Goal: Information Seeking & Learning: Learn about a topic

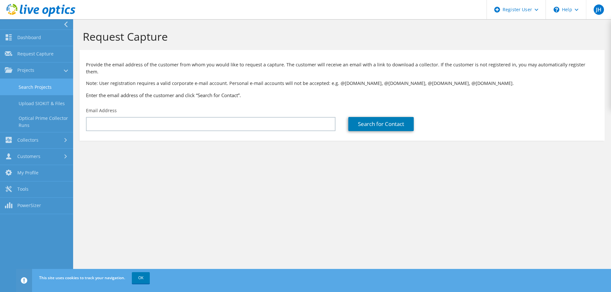
click at [19, 81] on link "Search Projects" at bounding box center [36, 87] width 73 height 16
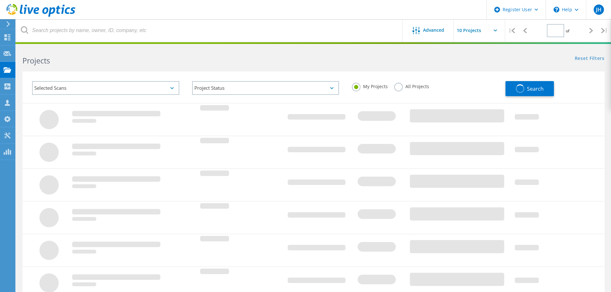
type input "1"
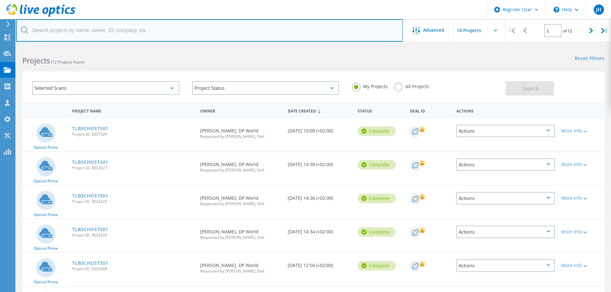
click at [107, 29] on input "text" at bounding box center [209, 30] width 387 height 22
type input "bike"
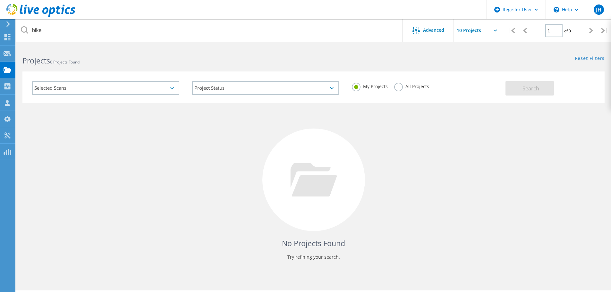
click at [405, 87] on label "All Projects" at bounding box center [411, 86] width 35 height 6
click at [0, 0] on input "All Projects" at bounding box center [0, 0] width 0 height 0
click at [506, 88] on button "Search" at bounding box center [529, 88] width 48 height 14
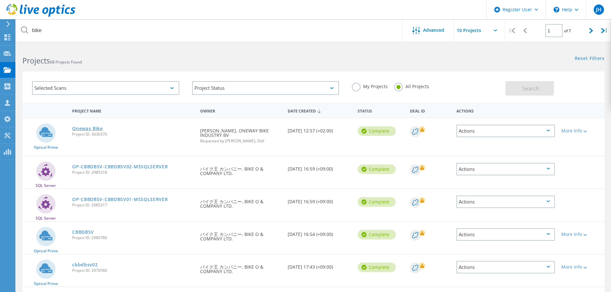
click at [87, 128] on link "Oneway Bike" at bounding box center [87, 128] width 31 height 4
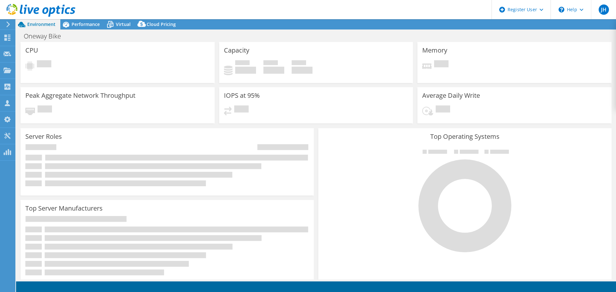
select select "USD"
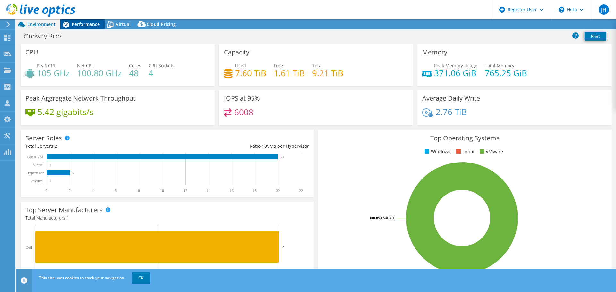
click at [80, 20] on div "Performance" at bounding box center [82, 24] width 44 height 10
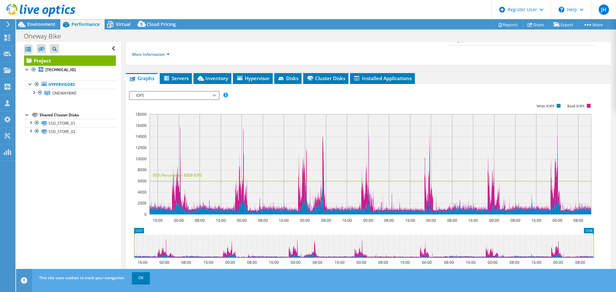
scroll to position [96, 0]
click at [197, 91] on span "IOPS" at bounding box center [174, 95] width 82 height 8
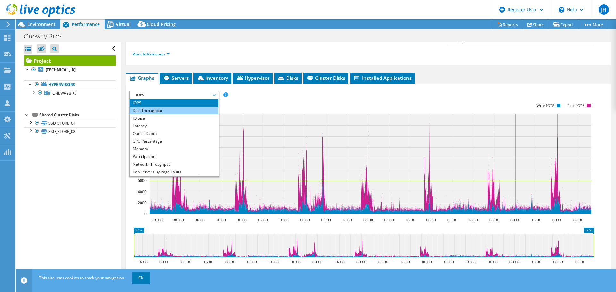
click at [174, 107] on li "Disk Throughput" at bounding box center [174, 111] width 89 height 8
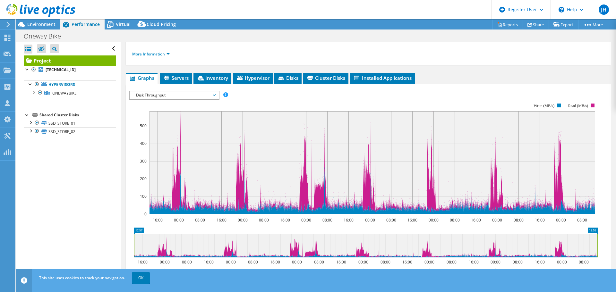
click at [176, 91] on span "Disk Throughput" at bounding box center [174, 95] width 82 height 8
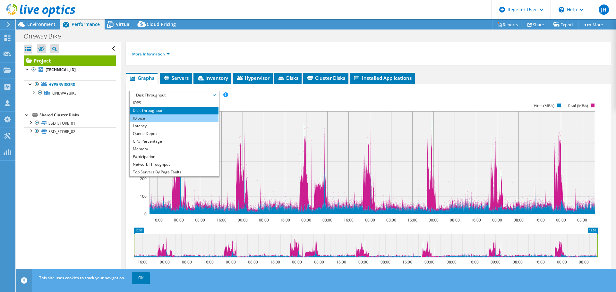
click at [172, 114] on li "IO Size" at bounding box center [174, 118] width 89 height 8
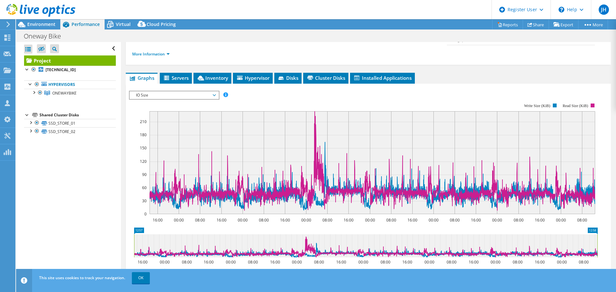
click at [147, 91] on span "IO Size" at bounding box center [174, 95] width 82 height 8
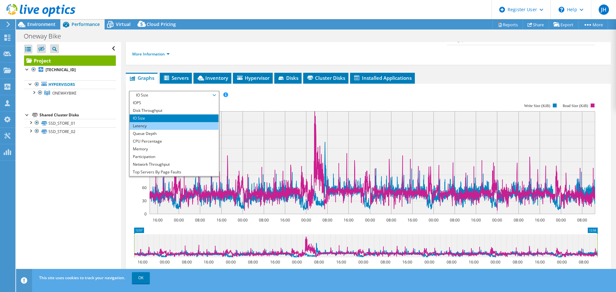
click at [145, 122] on li "Latency" at bounding box center [174, 126] width 89 height 8
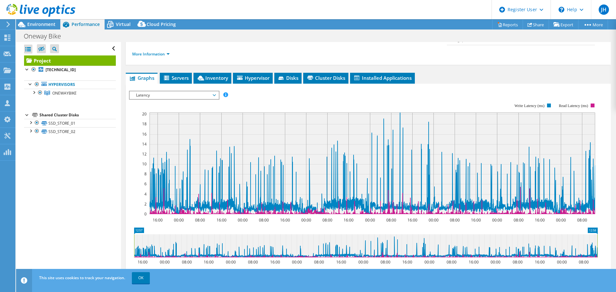
click at [168, 91] on span "Latency" at bounding box center [174, 95] width 82 height 8
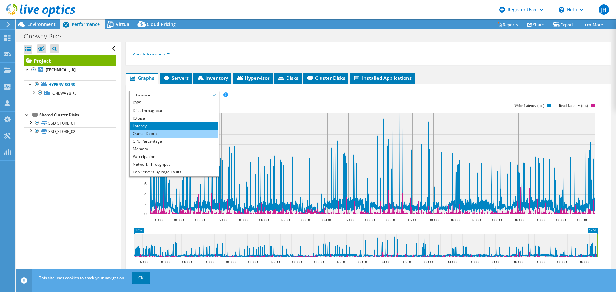
click at [155, 130] on li "Queue Depth" at bounding box center [174, 134] width 89 height 8
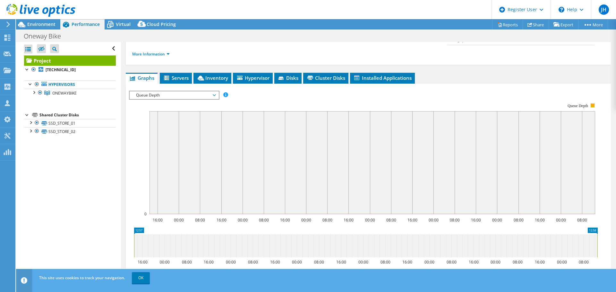
click at [165, 91] on span "Queue Depth" at bounding box center [174, 95] width 82 height 8
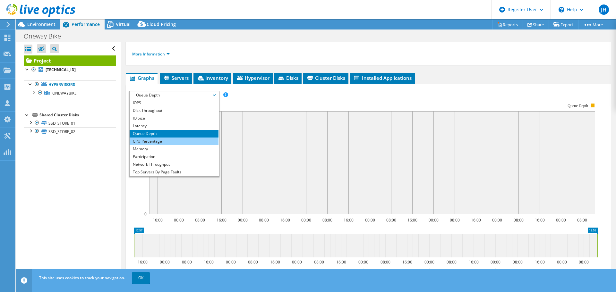
click at [153, 138] on li "CPU Percentage" at bounding box center [174, 142] width 89 height 8
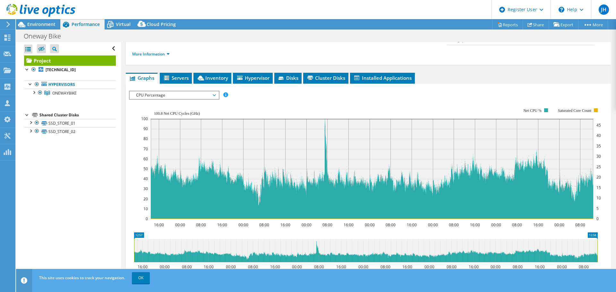
click at [184, 91] on span "CPU Percentage" at bounding box center [174, 95] width 82 height 8
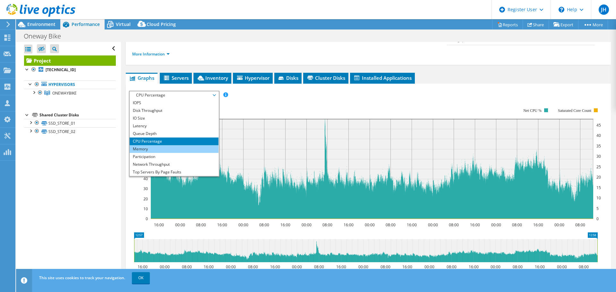
click at [147, 145] on li "Memory" at bounding box center [174, 149] width 89 height 8
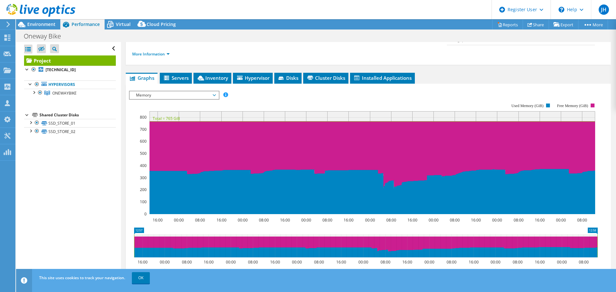
click at [195, 91] on span "Memory" at bounding box center [174, 95] width 82 height 8
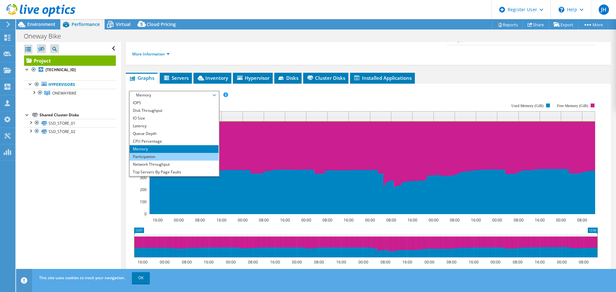
click at [152, 153] on li "Participation" at bounding box center [174, 157] width 89 height 8
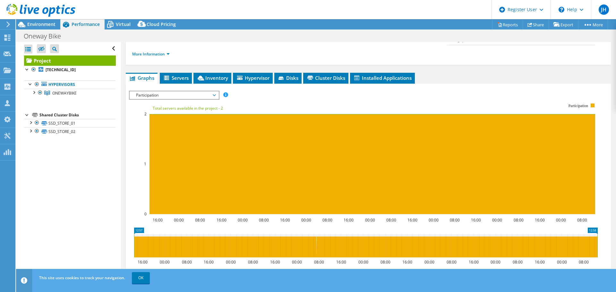
click at [163, 91] on span "Participation" at bounding box center [174, 95] width 82 height 8
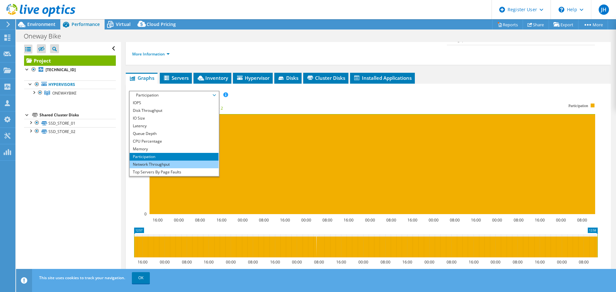
scroll to position [23, 0]
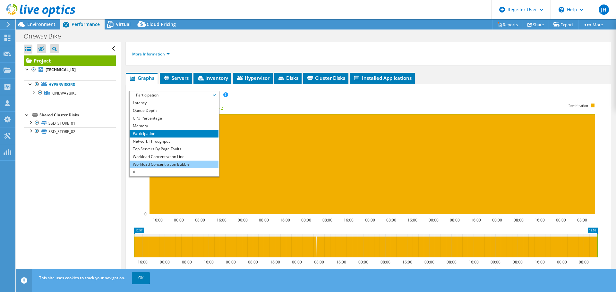
click at [169, 161] on li "Workload Concentration Bubble" at bounding box center [174, 165] width 89 height 8
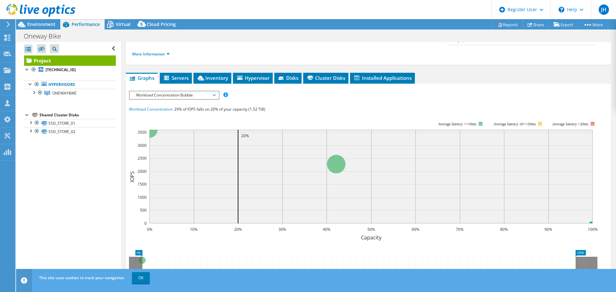
scroll to position [0, 0]
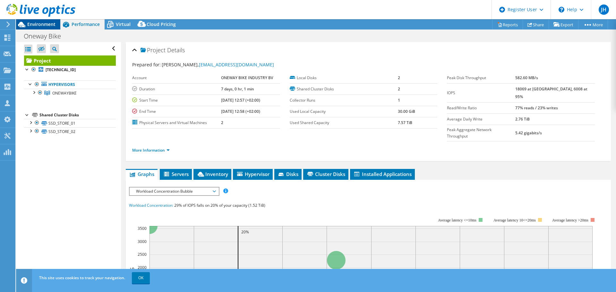
click at [45, 25] on span "Environment" at bounding box center [41, 24] width 28 height 6
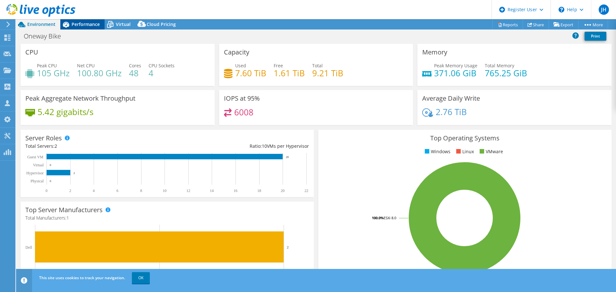
click at [88, 22] on span "Performance" at bounding box center [86, 24] width 28 height 6
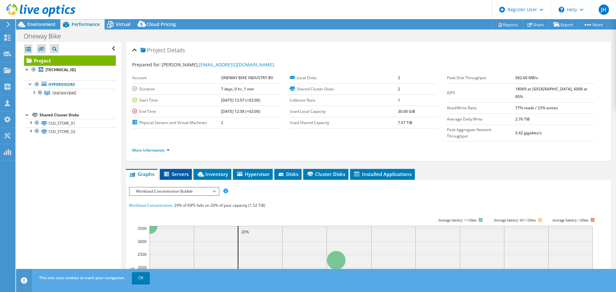
click at [178, 171] on span "Servers" at bounding box center [176, 174] width 26 height 6
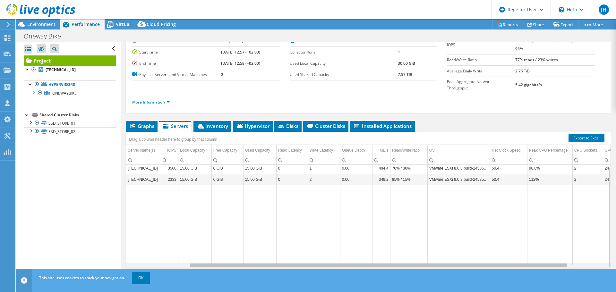
drag, startPoint x: 344, startPoint y: 254, endPoint x: 294, endPoint y: 250, distance: 50.8
click at [294, 250] on body "JH Dell User Jessica Huijgens Jessica.Huijgens@Dell.com Dell My Profile Log Out…" at bounding box center [308, 146] width 616 height 292
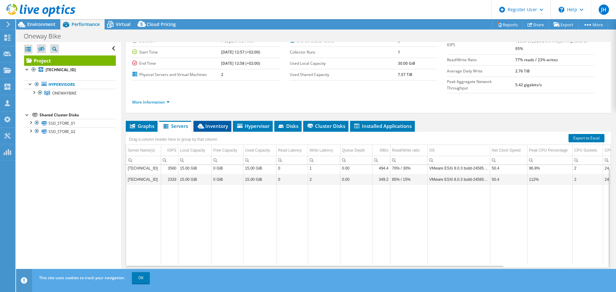
click at [222, 123] on span "Inventory" at bounding box center [212, 126] width 31 height 6
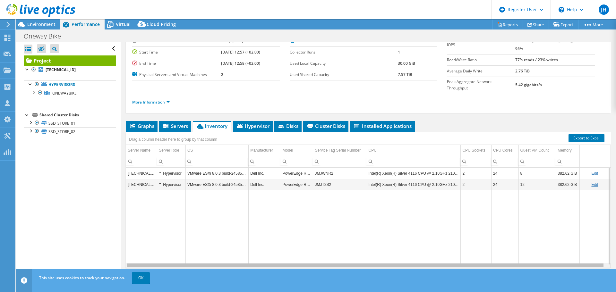
drag, startPoint x: 355, startPoint y: 253, endPoint x: 207, endPoint y: 237, distance: 149.1
click at [207, 237] on body "JH Dell User Jessica Huijgens Jessica.Huijgens@Dell.com Dell My Profile Log Out…" at bounding box center [308, 146] width 616 height 292
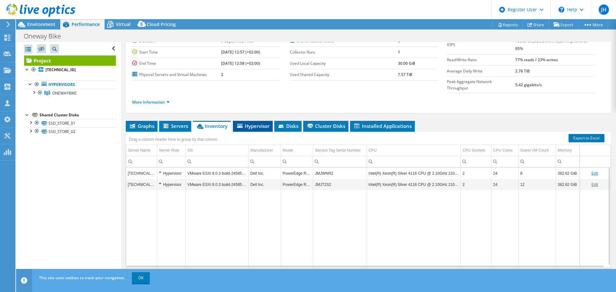
click at [254, 123] on span "Hypervisor" at bounding box center [252, 126] width 33 height 6
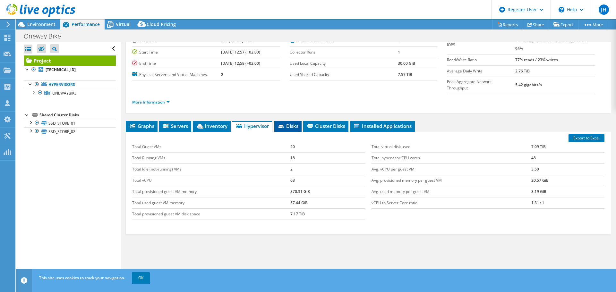
click at [286, 123] on span "Disks" at bounding box center [287, 126] width 21 height 6
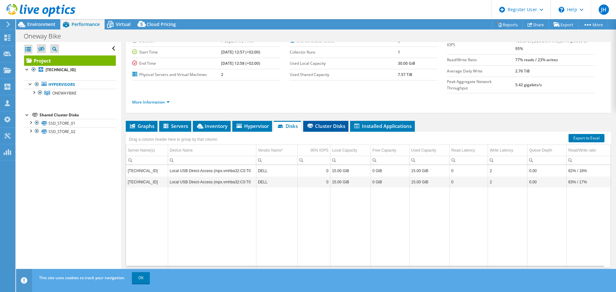
click at [329, 121] on li "Cluster Disks" at bounding box center [325, 126] width 45 height 11
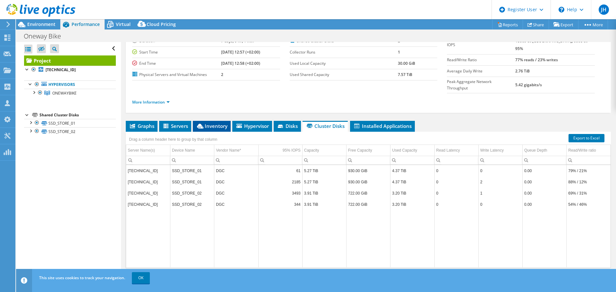
click at [214, 123] on span "Inventory" at bounding box center [211, 126] width 31 height 6
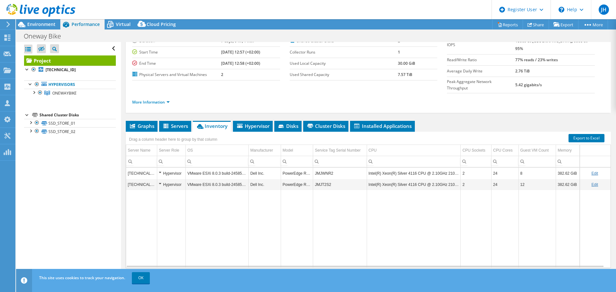
click at [323, 168] on td "JMJWNR2" at bounding box center [340, 173] width 54 height 11
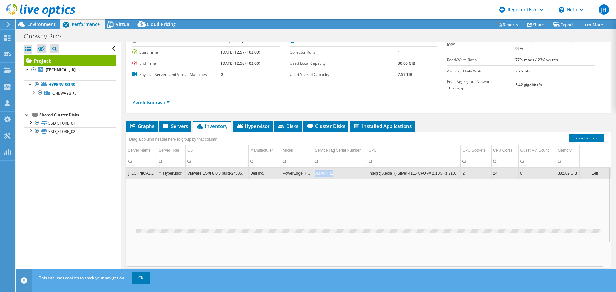
click at [323, 168] on td "JMJWNR2" at bounding box center [340, 173] width 54 height 11
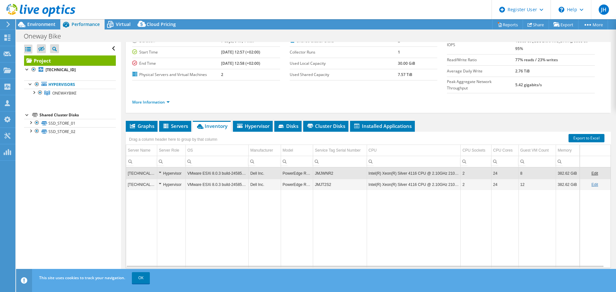
click at [324, 168] on td "JMJWNR2" at bounding box center [340, 173] width 54 height 11
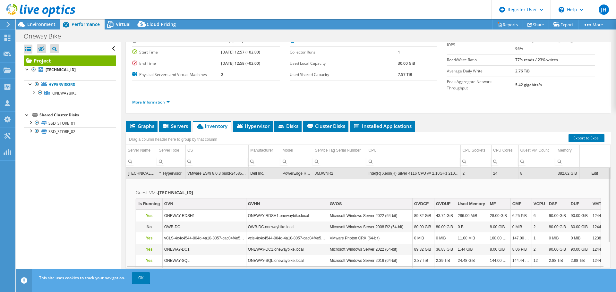
drag, startPoint x: 324, startPoint y: 162, endPoint x: 321, endPoint y: 181, distance: 19.1
click at [321, 189] on h2 "Guest VMs 192.168.8.40" at bounding box center [368, 193] width 465 height 8
drag, startPoint x: 335, startPoint y: 161, endPoint x: 312, endPoint y: 162, distance: 22.8
click at [313, 168] on td "JMJWNR2" at bounding box center [340, 173] width 54 height 11
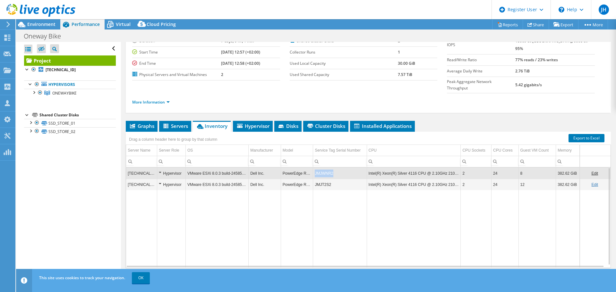
copy td "JMJWNR2"
drag, startPoint x: 329, startPoint y: 162, endPoint x: 312, endPoint y: 164, distance: 17.5
click at [313, 168] on td "JMJWNR2" at bounding box center [340, 173] width 54 height 11
